Goal: Task Accomplishment & Management: Manage account settings

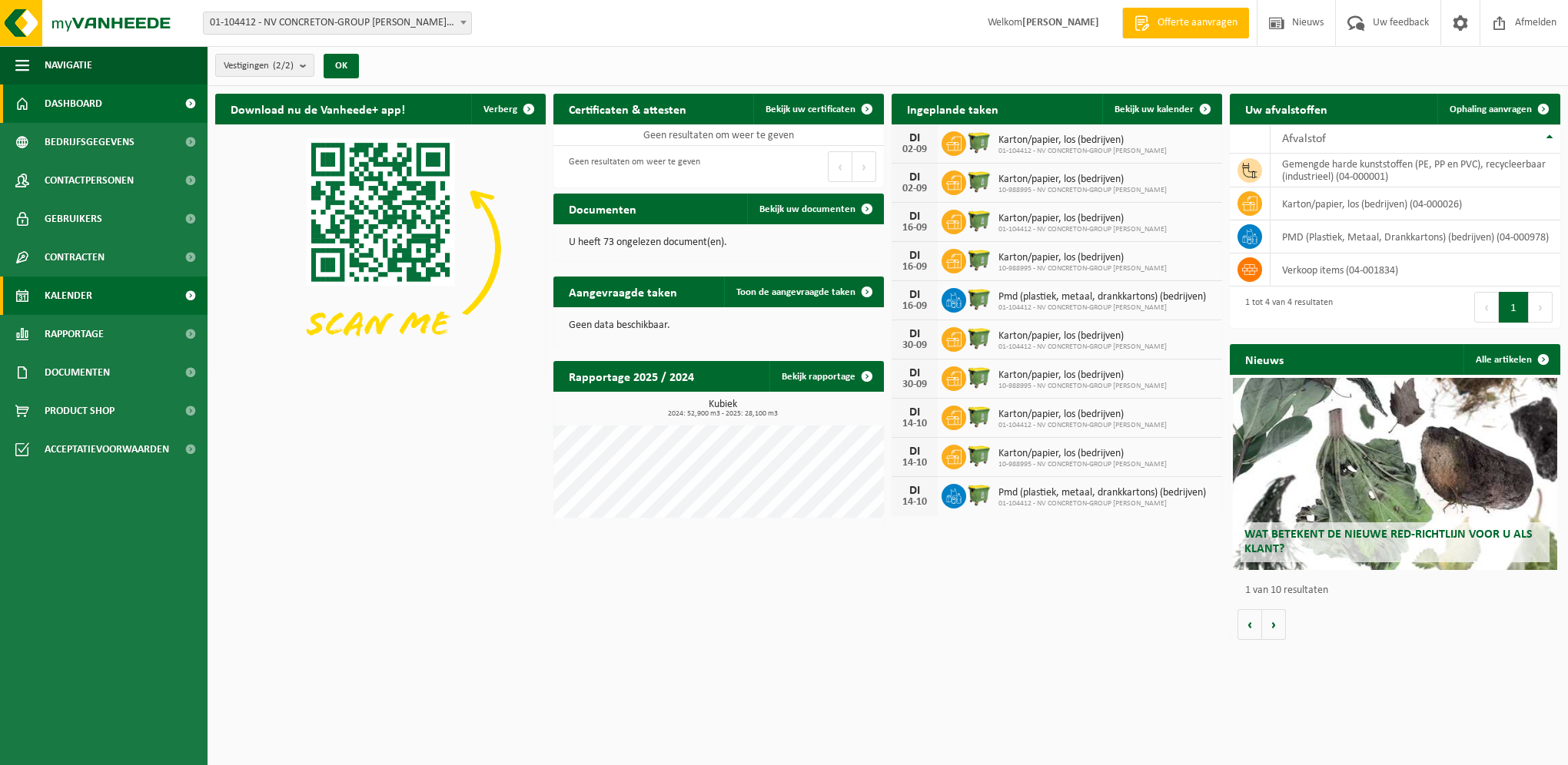
click at [73, 295] on span "Kalender" at bounding box center [68, 296] width 48 height 39
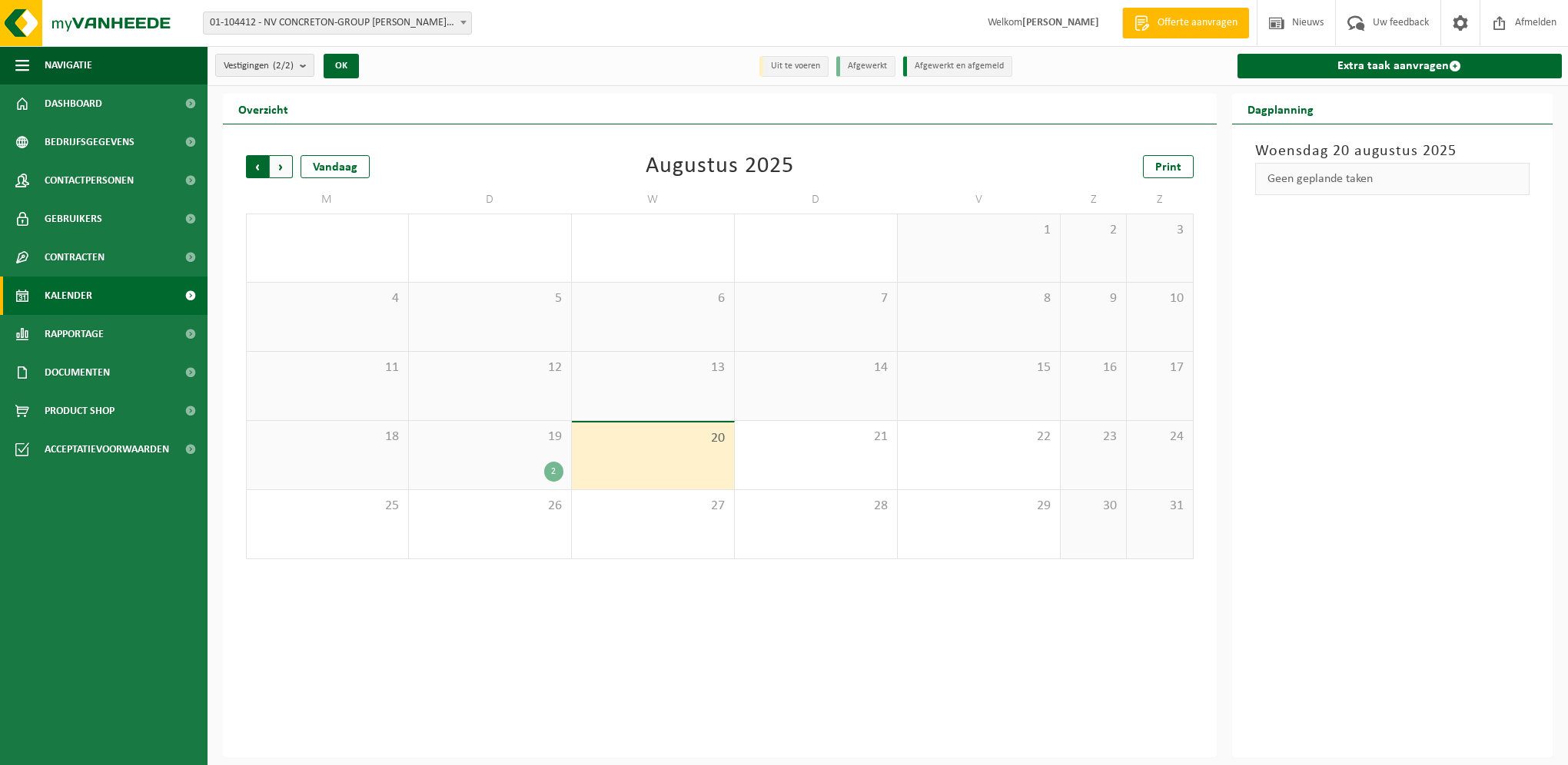
click at [282, 164] on span "Volgende" at bounding box center [281, 166] width 23 height 23
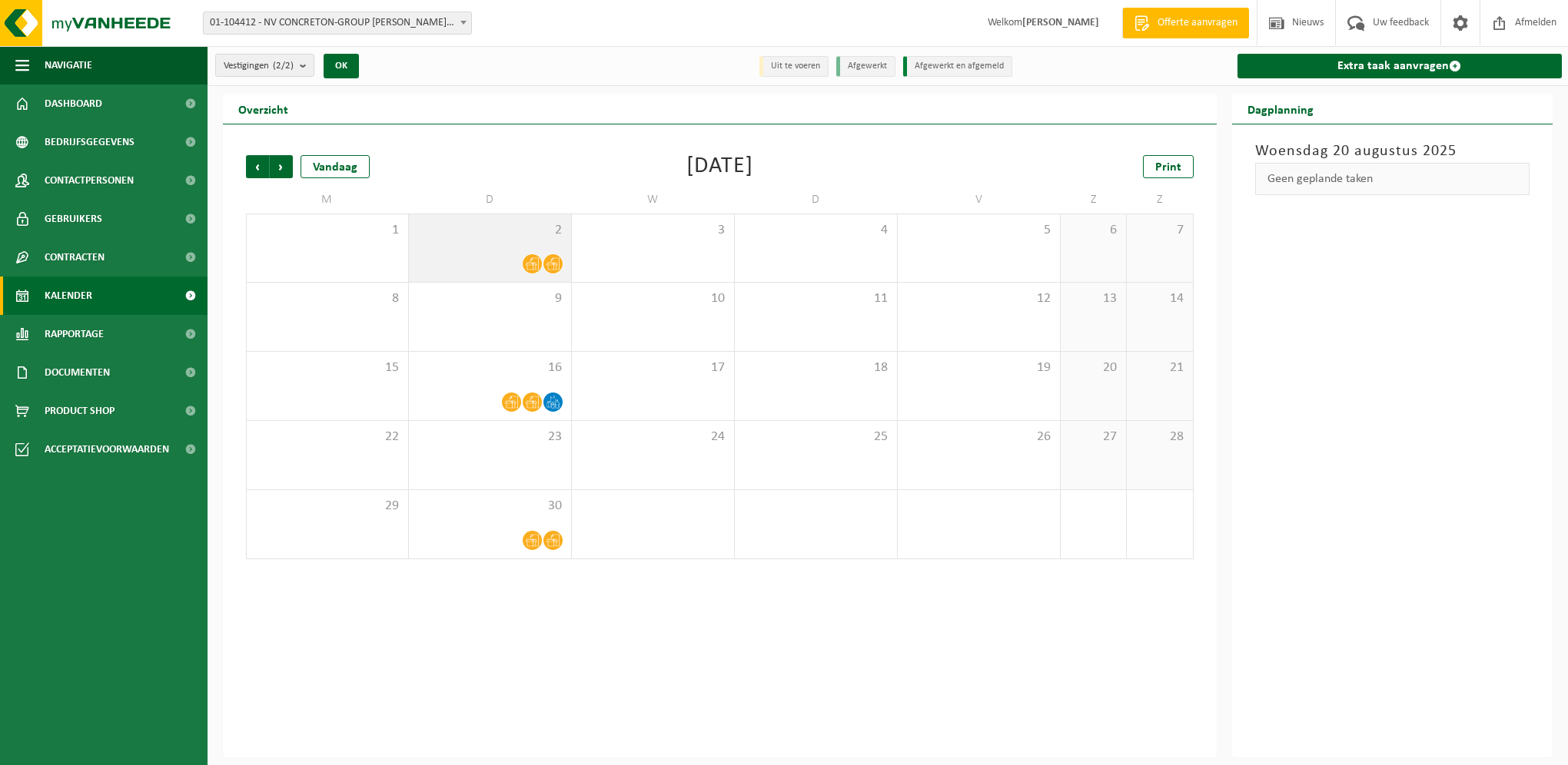
click at [531, 249] on div "2" at bounding box center [489, 248] width 162 height 67
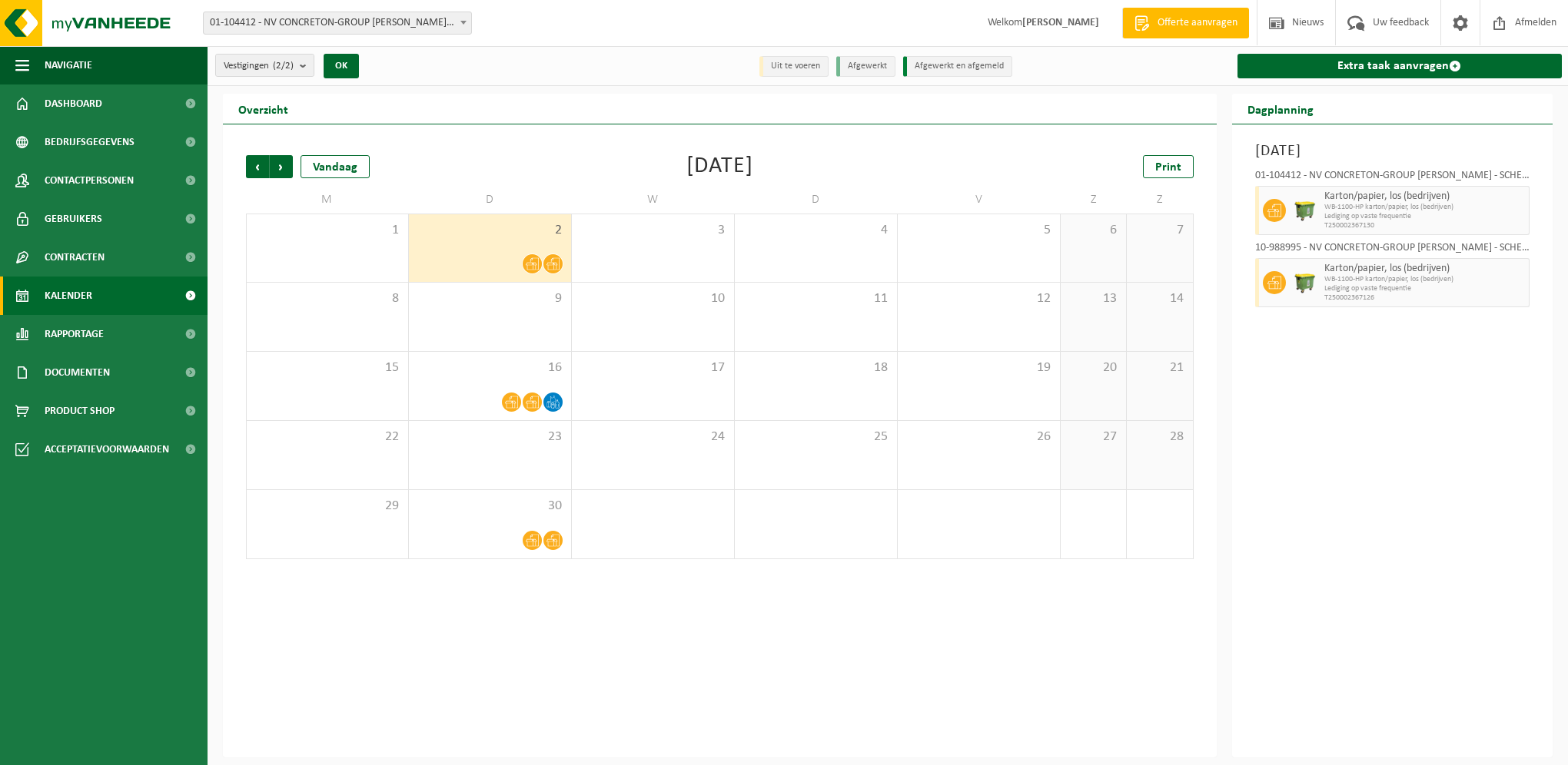
click at [1439, 246] on div "10-988995 - NV CONCRETON-GROUP [PERSON_NAME] - SCHENDELBEKE" at bounding box center [1392, 251] width 275 height 15
click at [1416, 273] on span "Karton/papier, los (bedrijven)" at bounding box center [1413, 269] width 179 height 13
click at [87, 142] on span "Bedrijfsgegevens" at bounding box center [89, 142] width 90 height 39
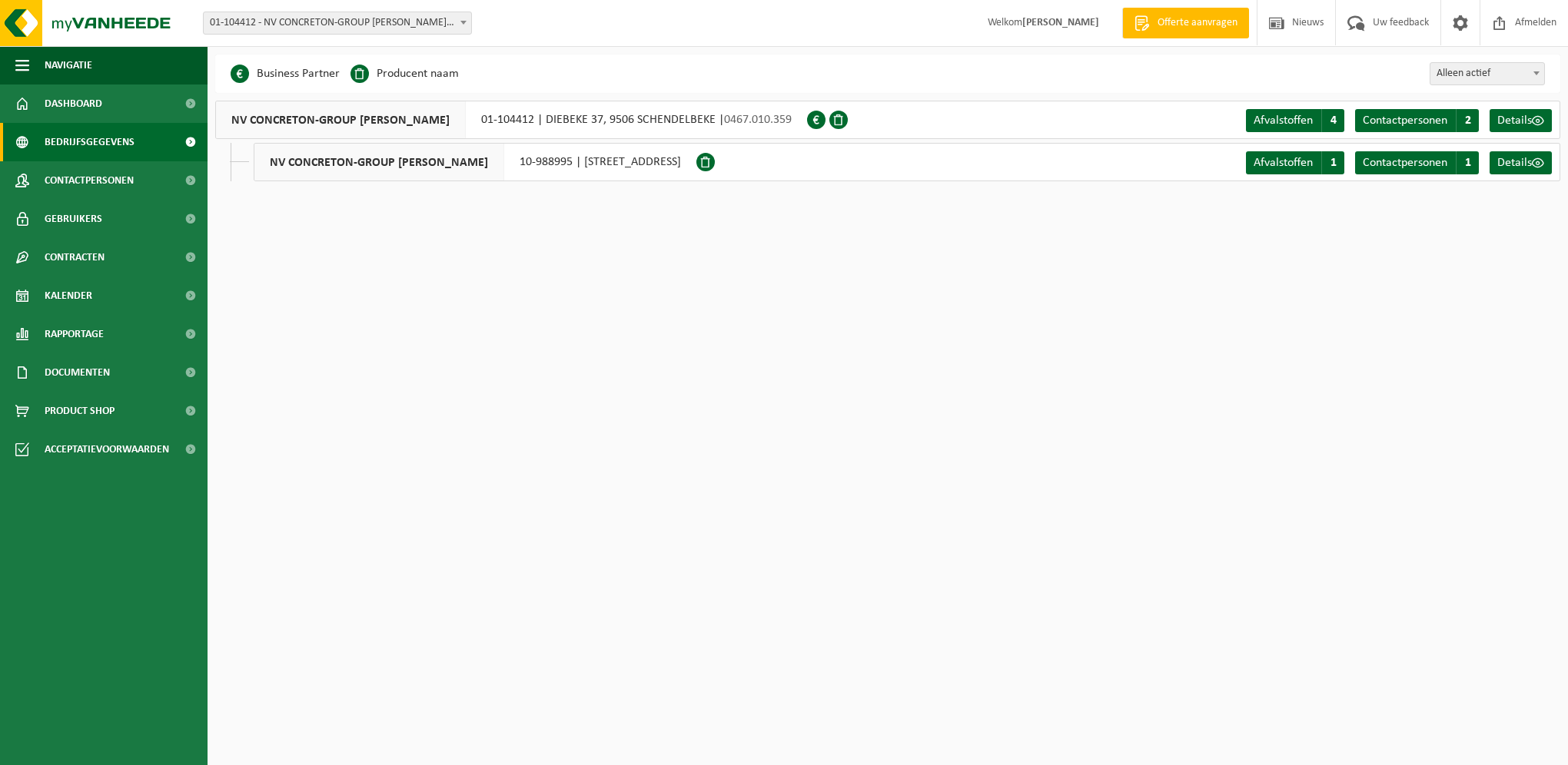
click at [541, 165] on div "NV CONCRETON-GROUP W.NAESSENS 10-988995 | DAGMOEDSTRAAT 88, 9506 SCHENDELBEKE" at bounding box center [475, 162] width 443 height 39
click at [1521, 165] on span "Details" at bounding box center [1514, 162] width 34 height 13
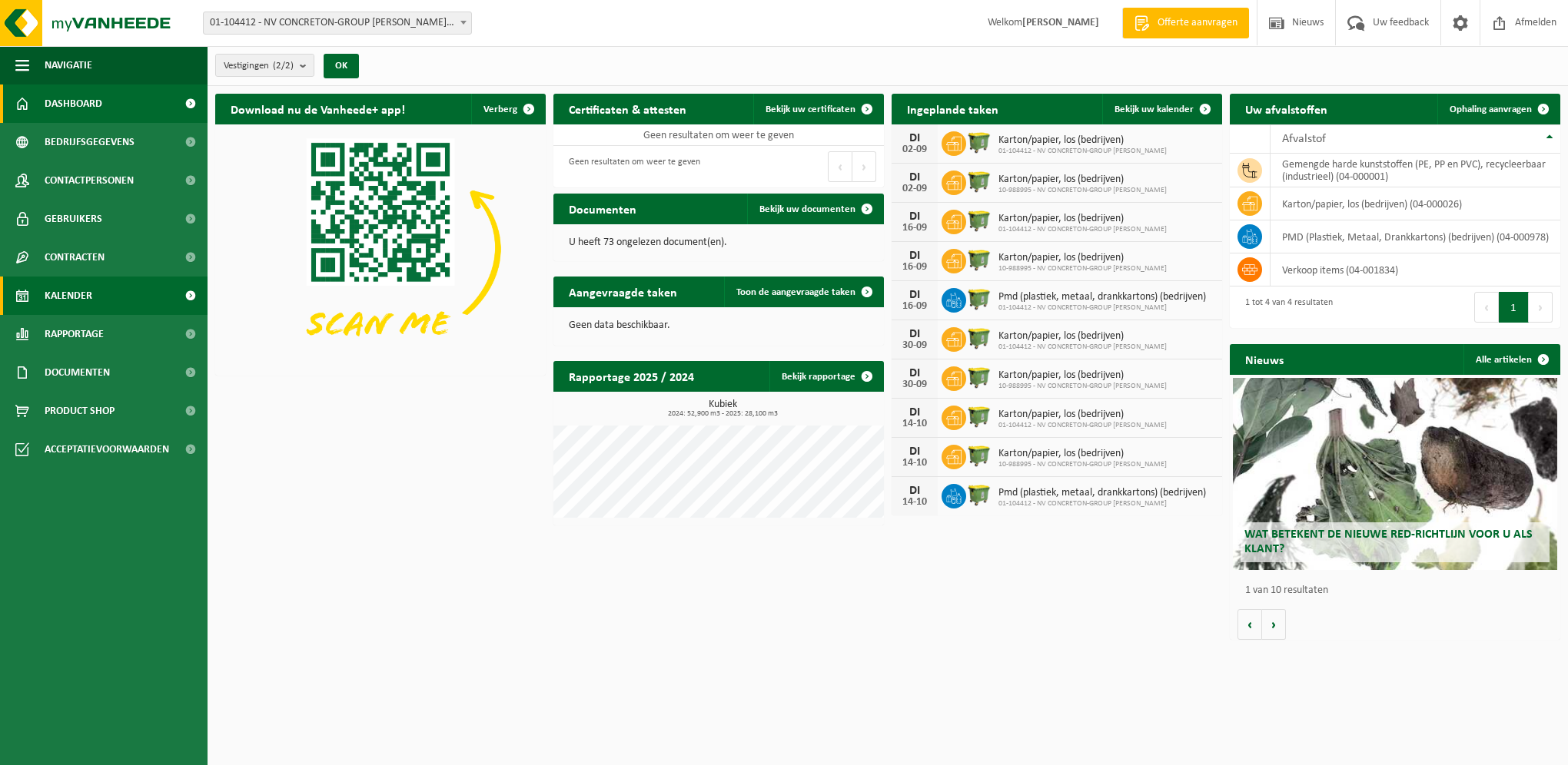
click at [71, 300] on span "Kalender" at bounding box center [68, 296] width 48 height 39
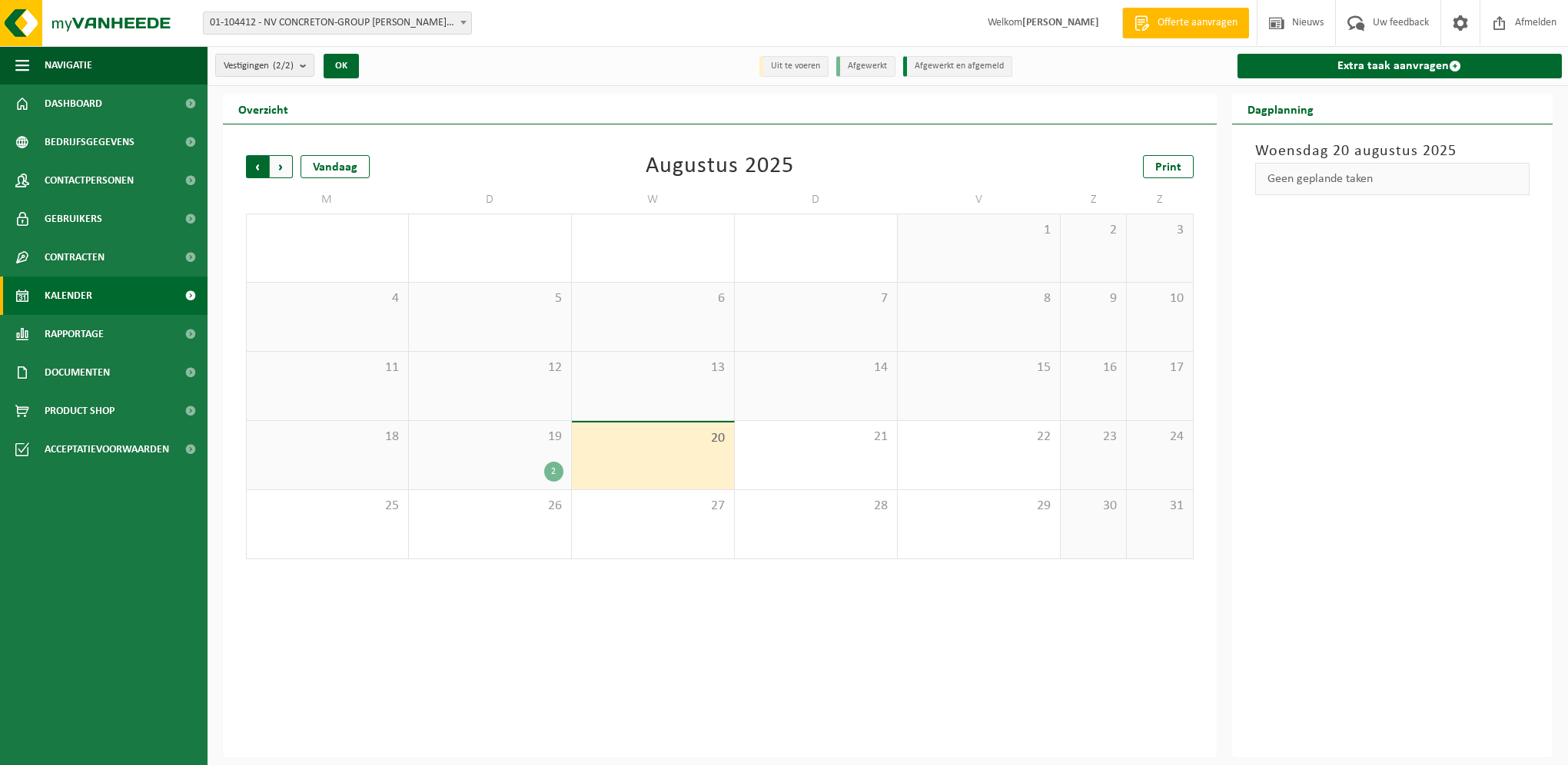
click at [282, 162] on span "Volgende" at bounding box center [281, 166] width 23 height 23
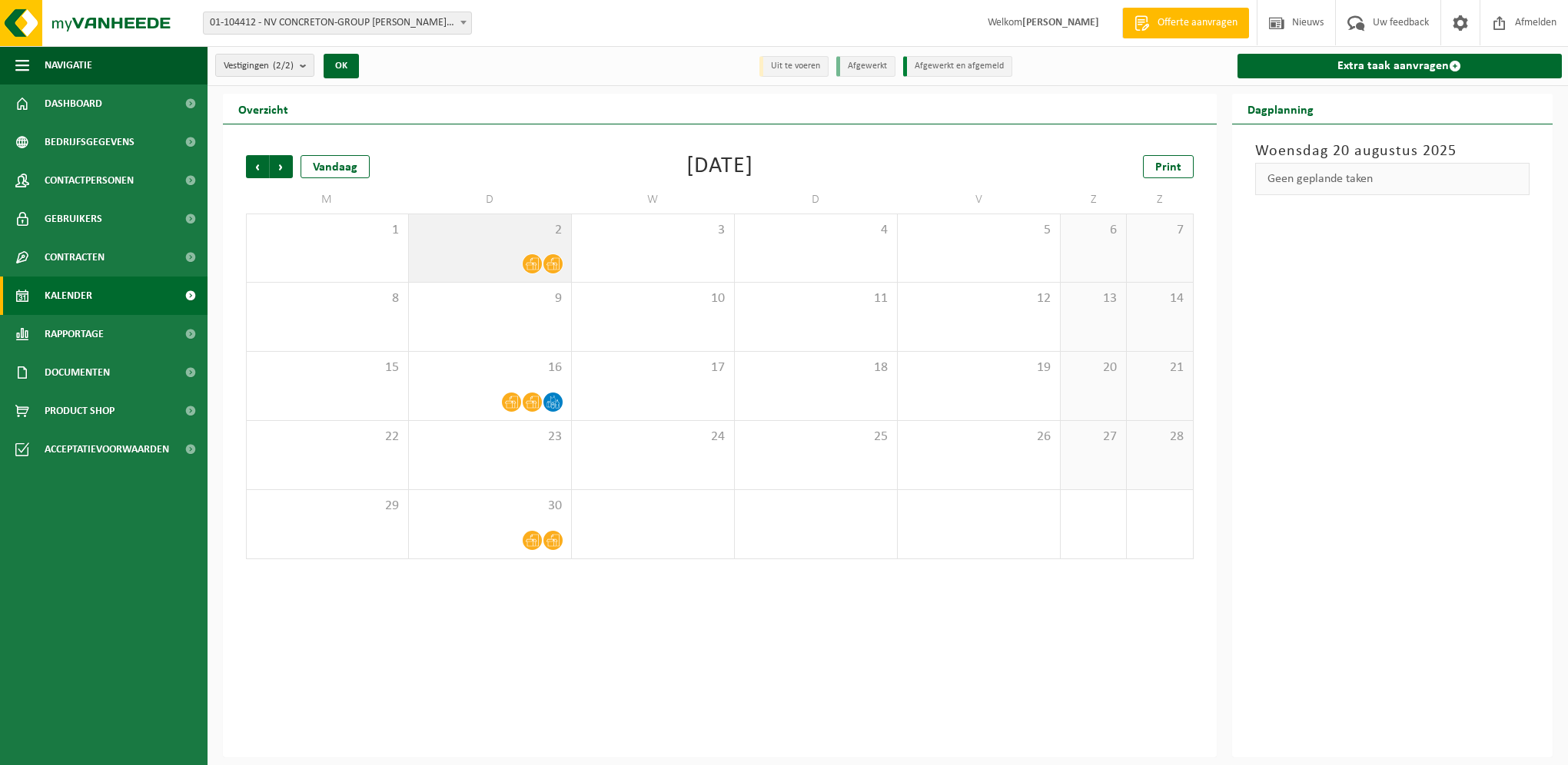
click at [534, 255] on span at bounding box center [532, 264] width 19 height 19
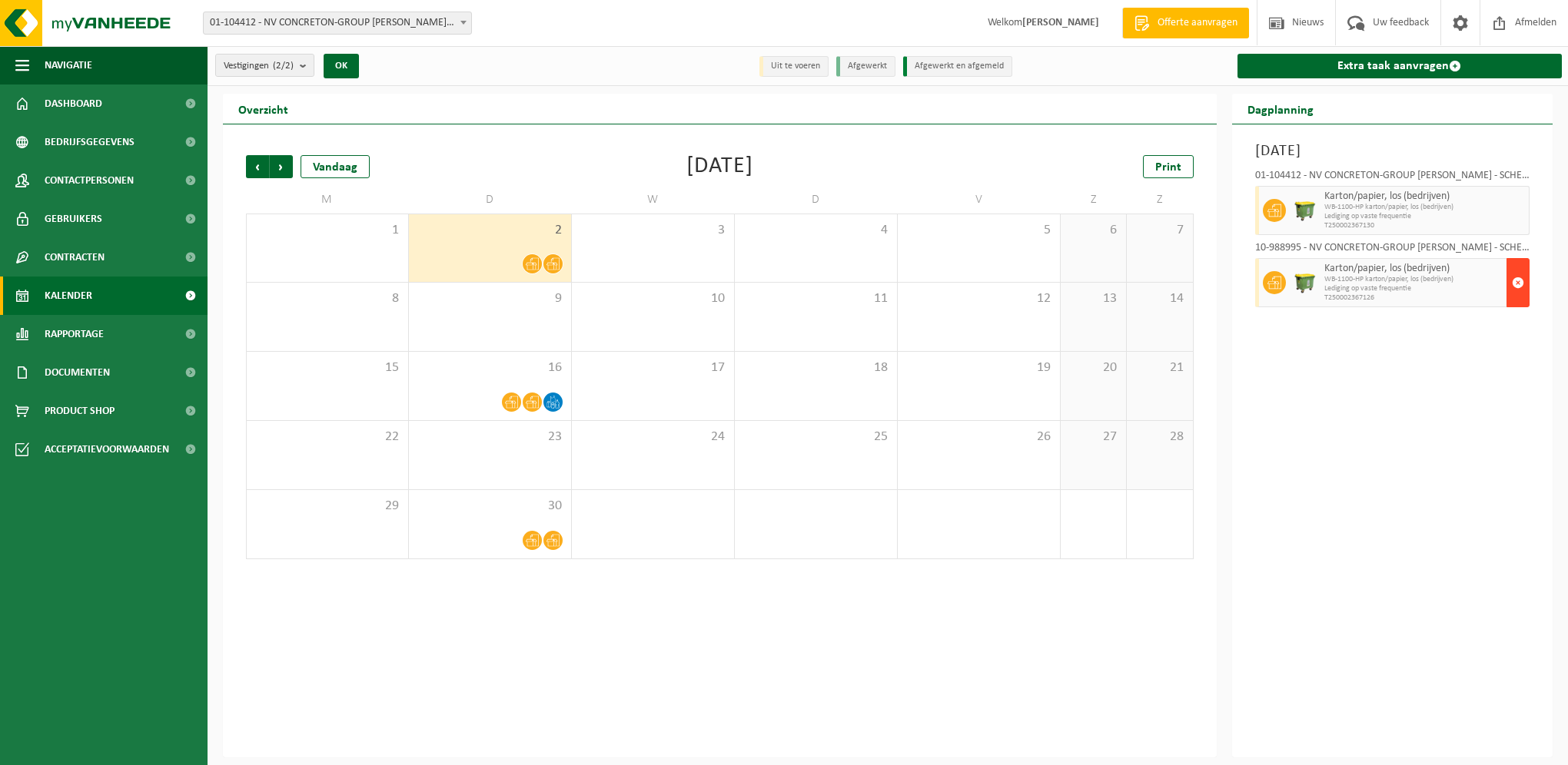
click at [1517, 280] on span "button" at bounding box center [1518, 282] width 13 height 31
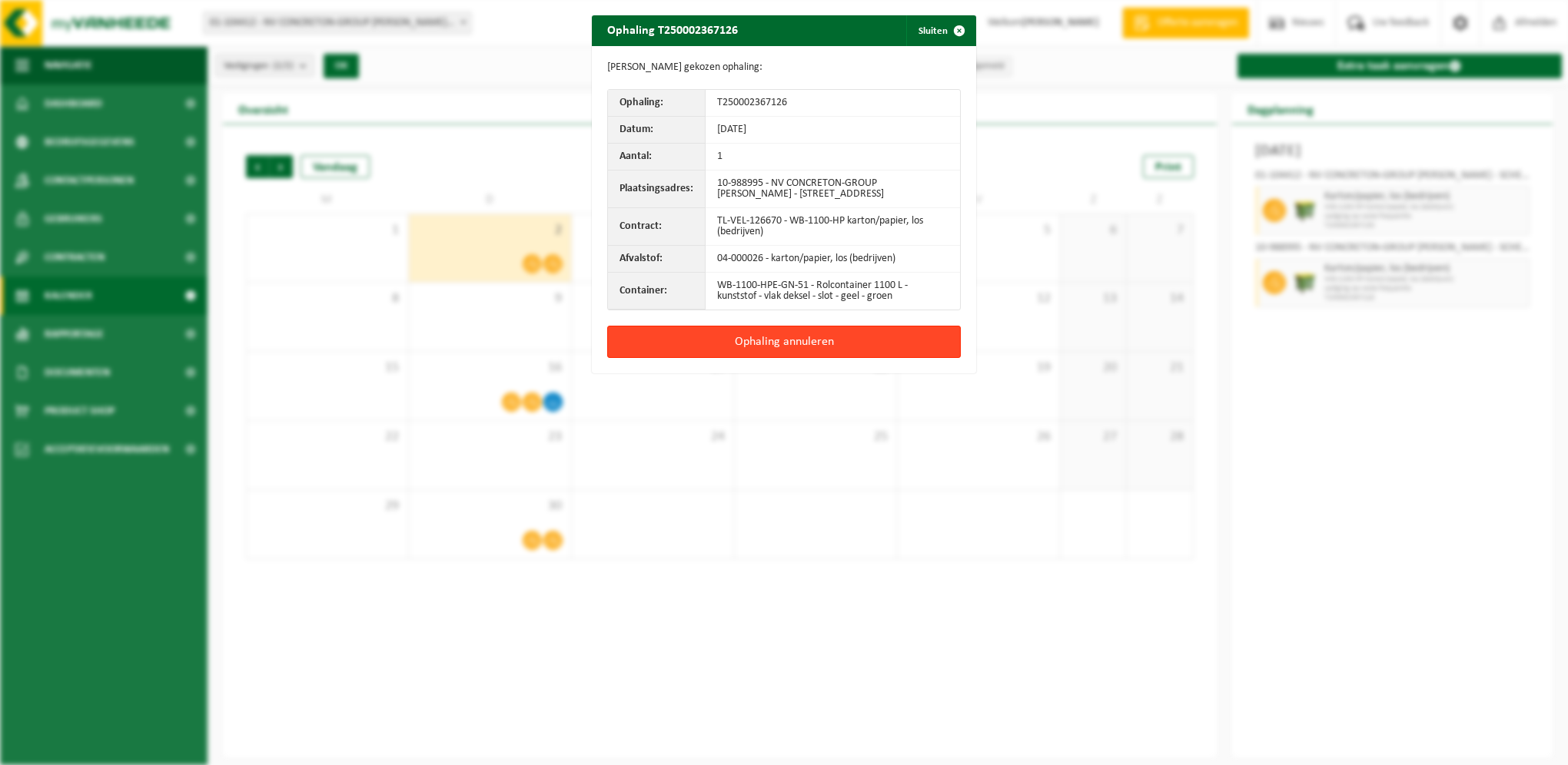
click at [764, 341] on button "Ophaling annuleren" at bounding box center [784, 342] width 353 height 32
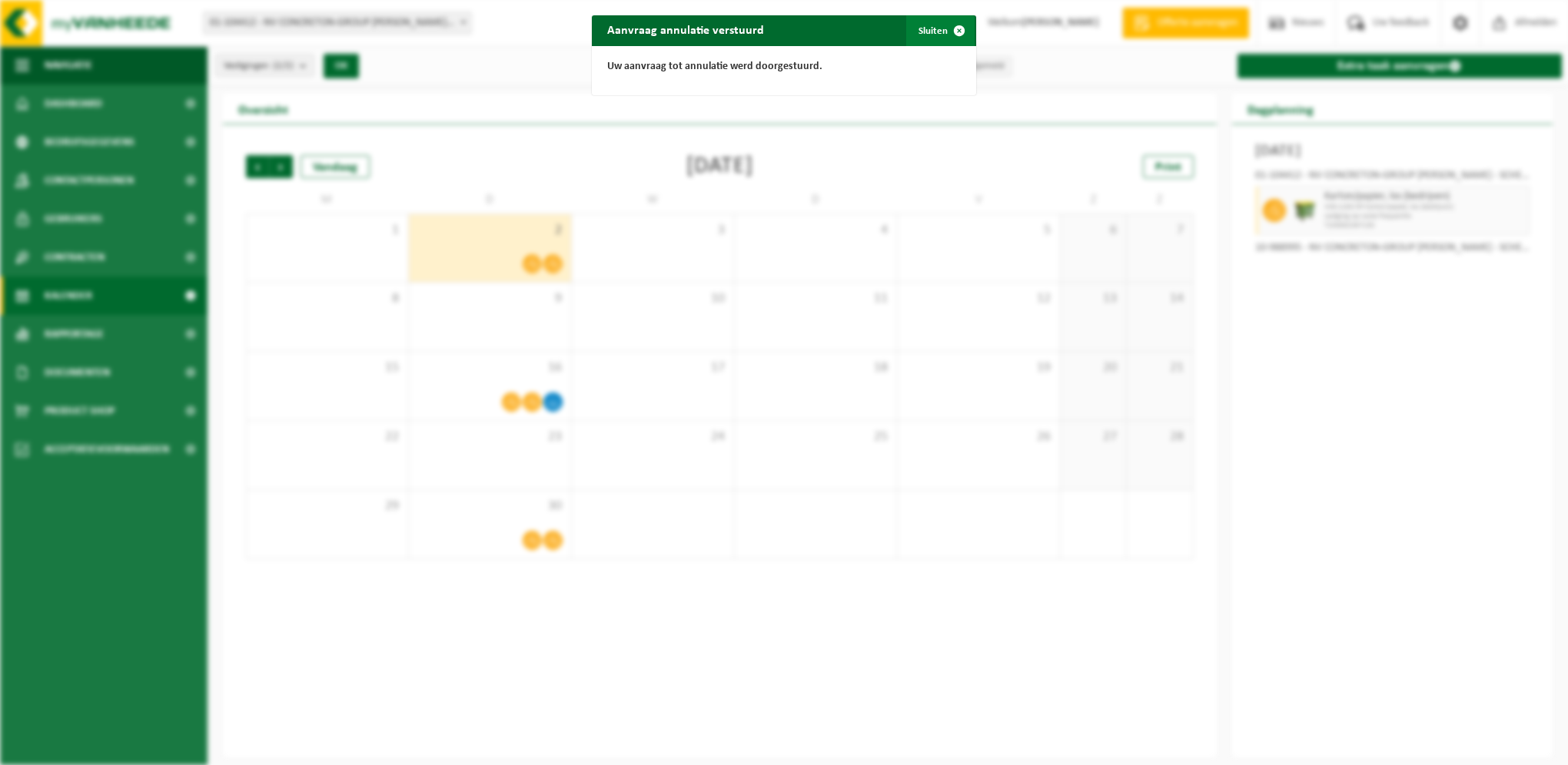
click at [921, 30] on button "Sluiten" at bounding box center [940, 30] width 68 height 31
